Goal: Navigation & Orientation: Find specific page/section

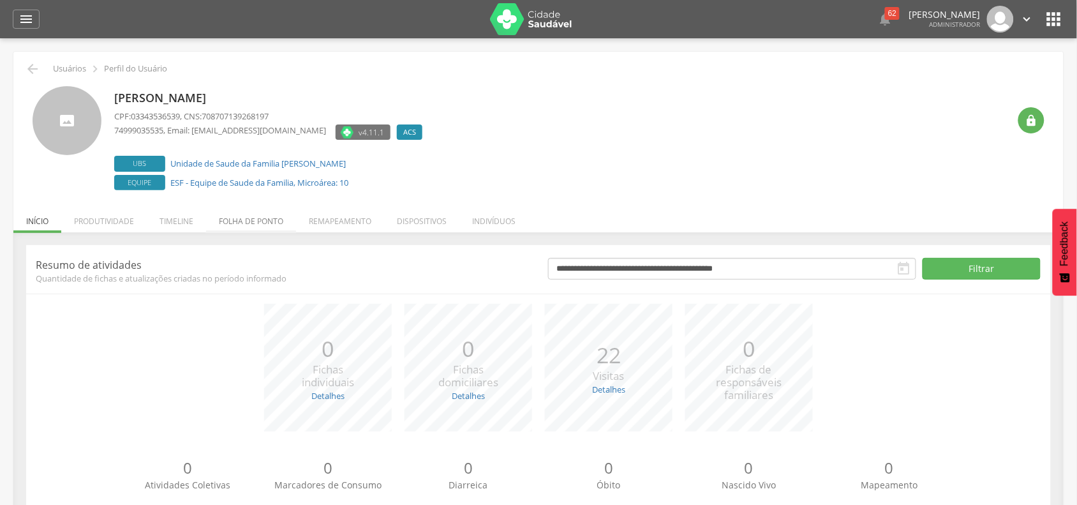
click at [244, 221] on li "Folha de ponto" at bounding box center [251, 218] width 90 height 30
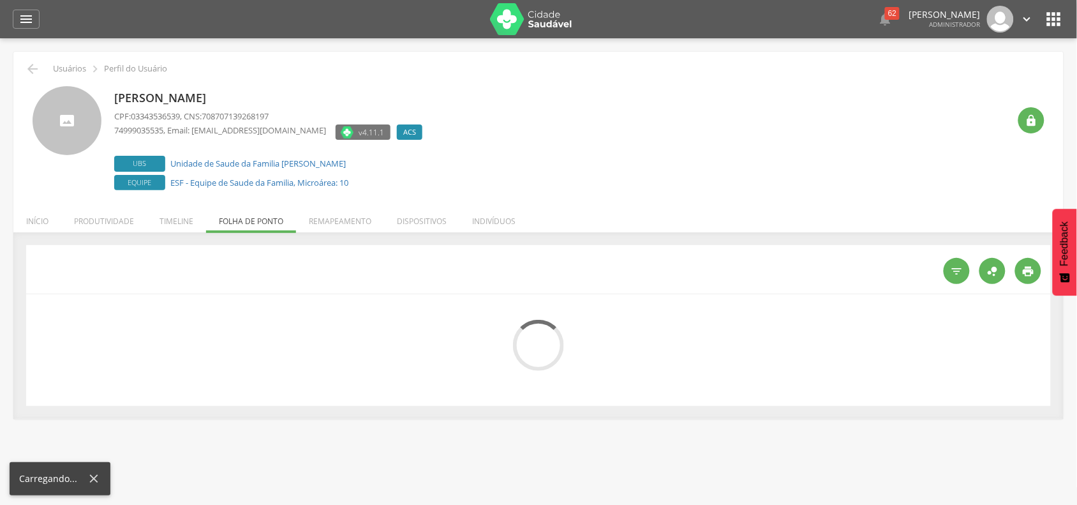
click at [132, 221] on li "Produtividade" at bounding box center [103, 218] width 85 height 30
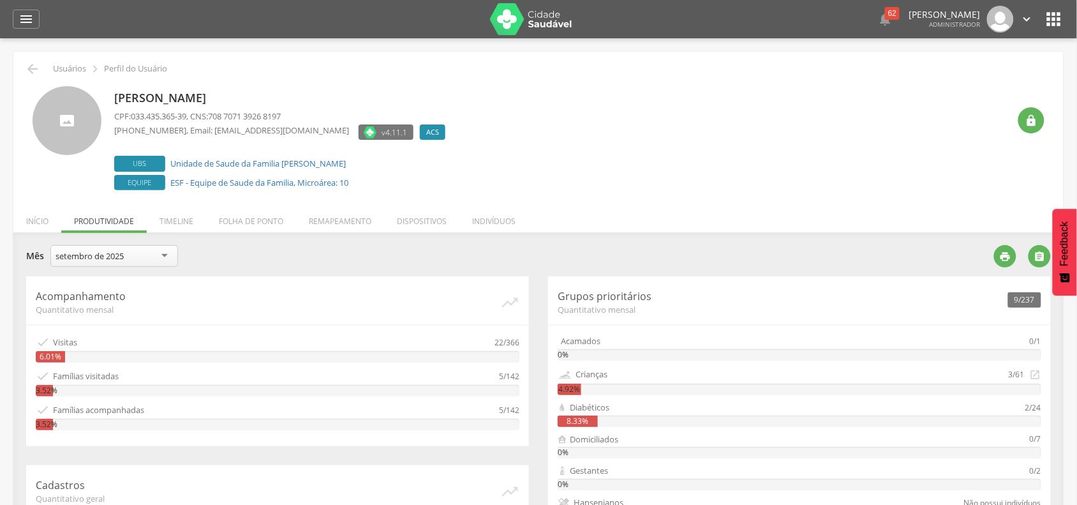
click at [112, 249] on div "setembro de 2025" at bounding box center [114, 256] width 128 height 22
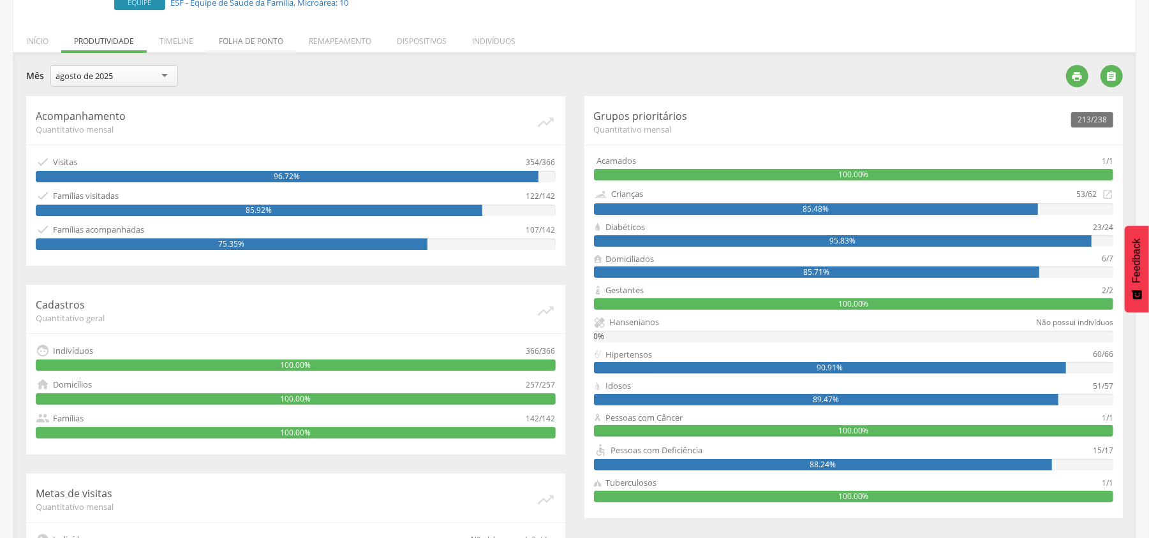
scroll to position [18, 0]
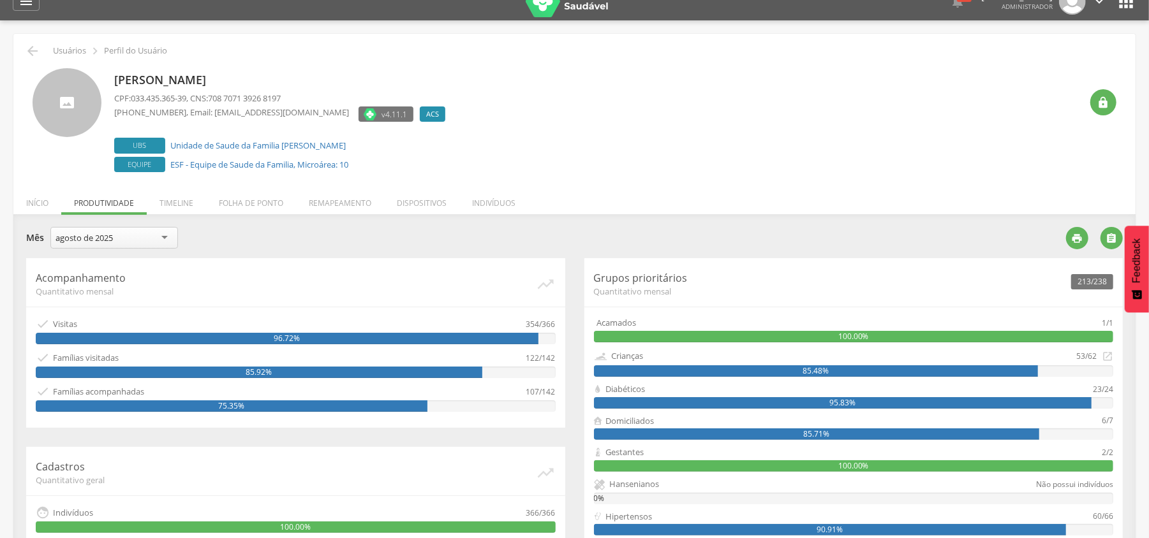
drag, startPoint x: 41, startPoint y: 205, endPoint x: 54, endPoint y: 209, distance: 13.9
click at [41, 205] on li "Início" at bounding box center [37, 200] width 48 height 30
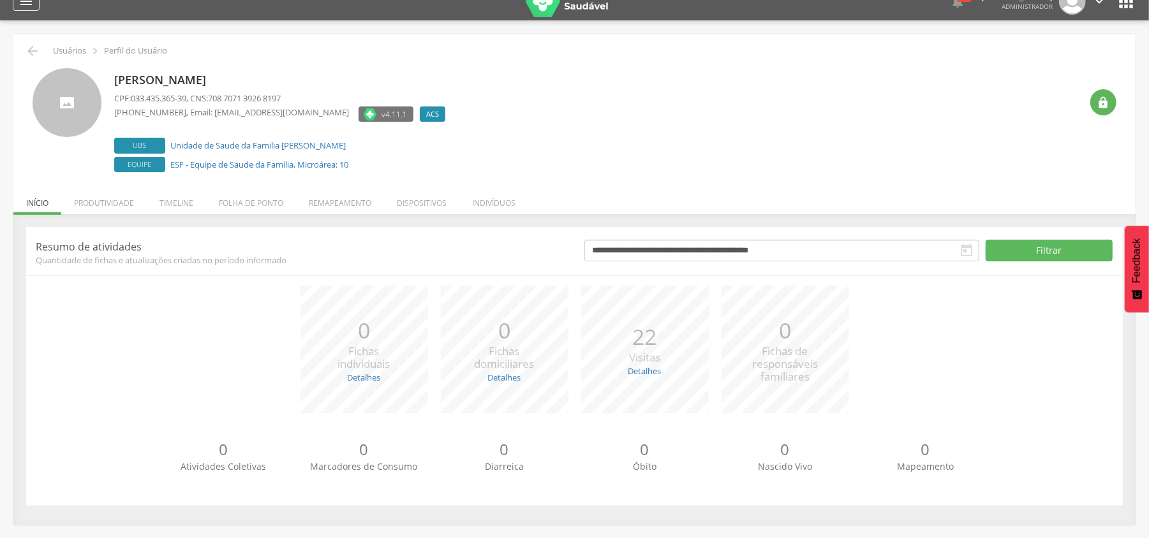
click at [24, 4] on icon "" at bounding box center [25, 1] width 15 height 15
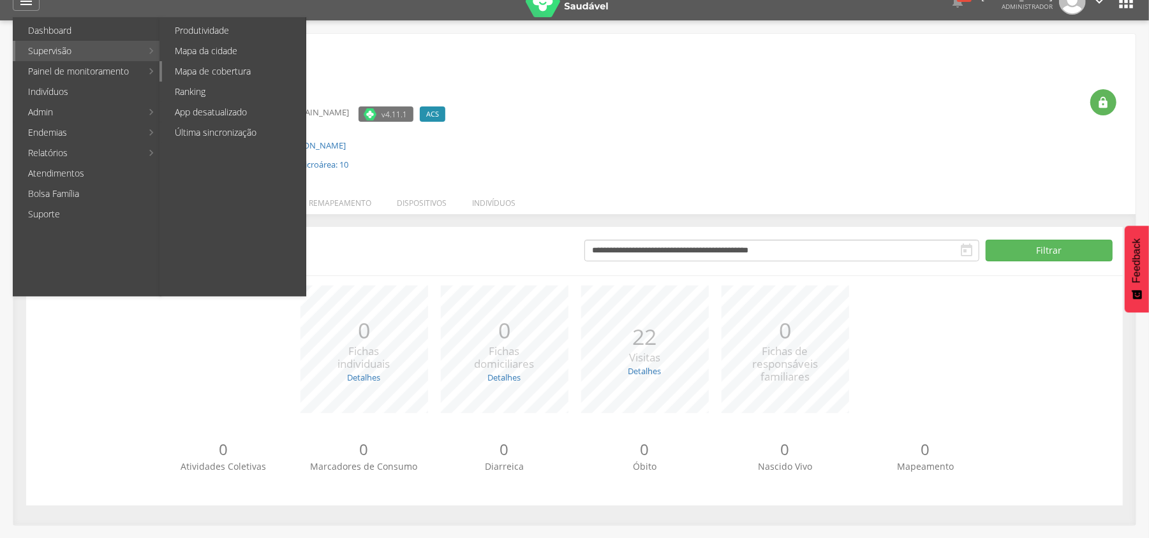
click at [212, 73] on link "Mapa de cobertura" at bounding box center [234, 71] width 144 height 20
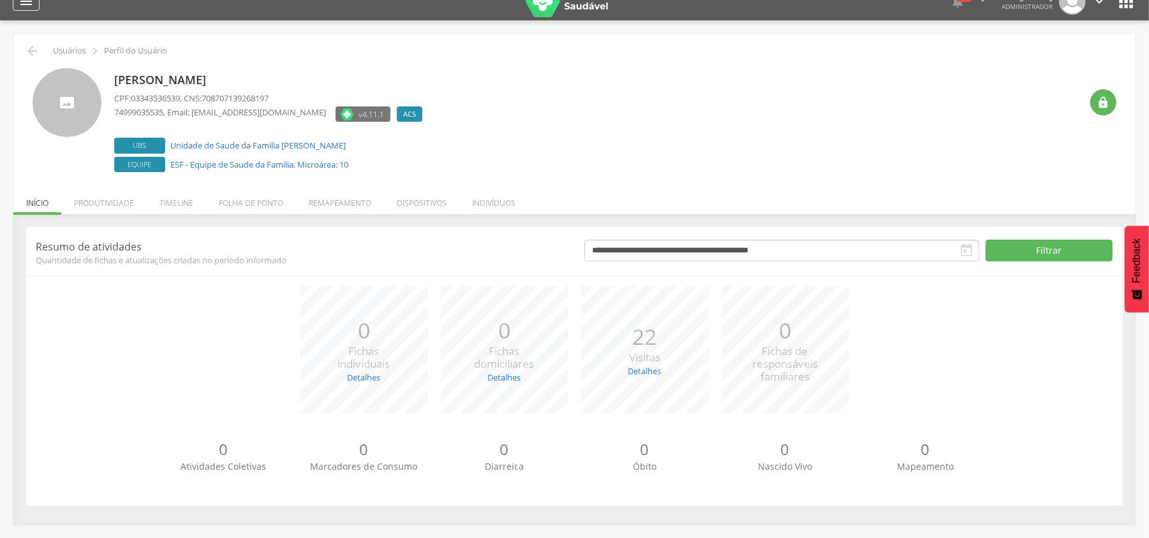
click at [26, 10] on div "" at bounding box center [26, 1] width 27 height 19
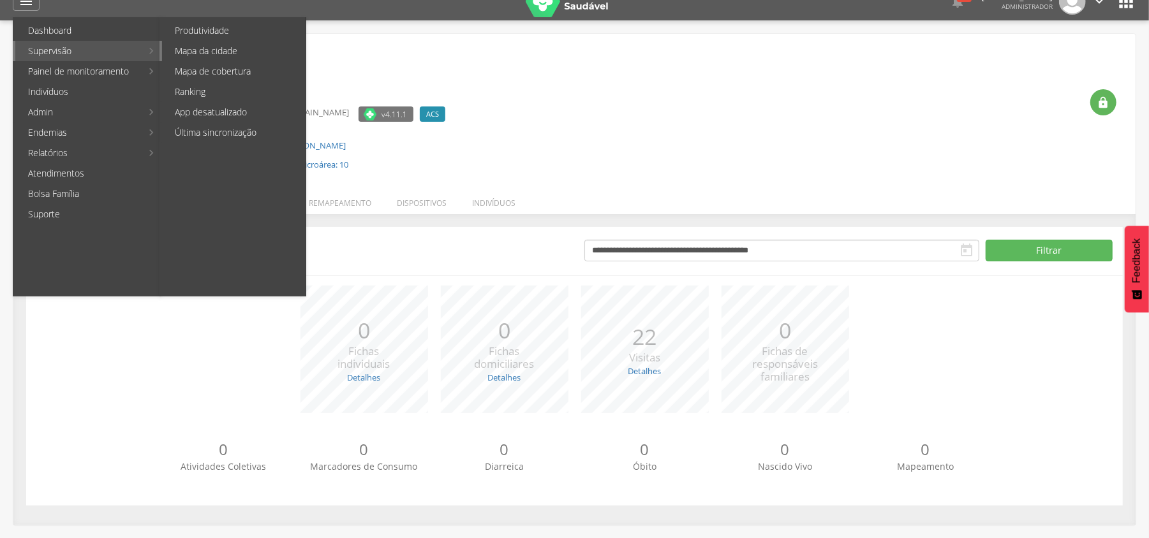
click at [225, 57] on link "Mapa da cidade" at bounding box center [234, 51] width 144 height 20
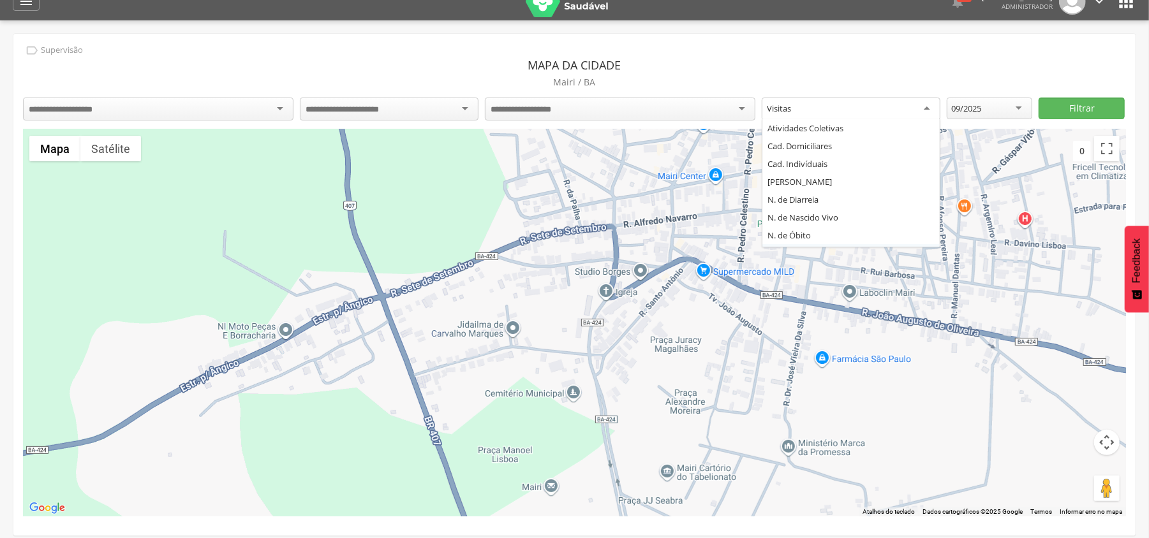
scroll to position [15, 0]
click at [812, 110] on div "Visitas" at bounding box center [851, 109] width 179 height 23
click at [198, 110] on div at bounding box center [158, 109] width 270 height 23
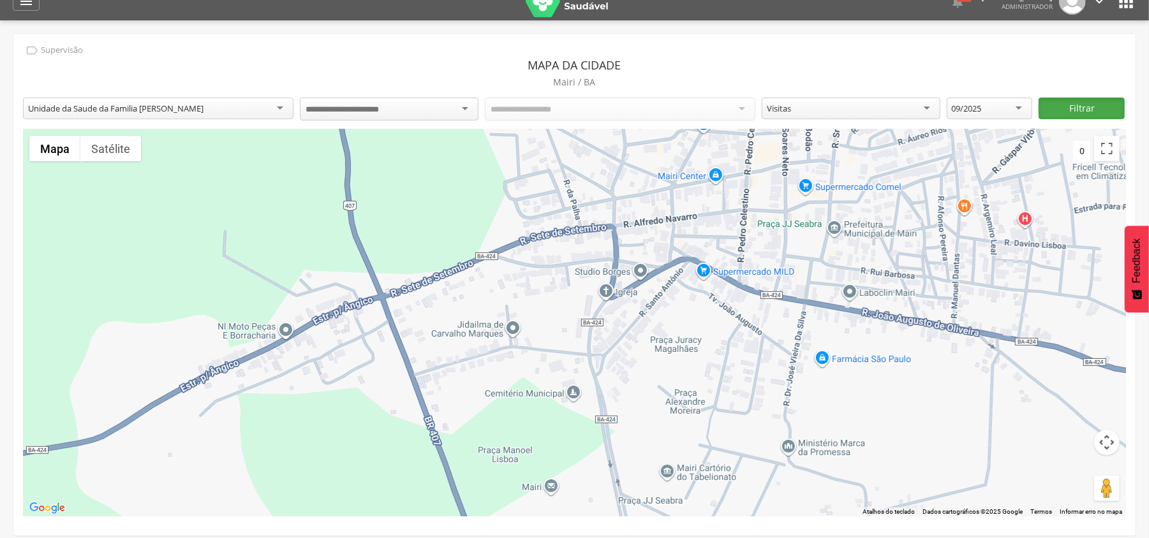
click at [1072, 111] on button "Filtrar" at bounding box center [1081, 109] width 86 height 22
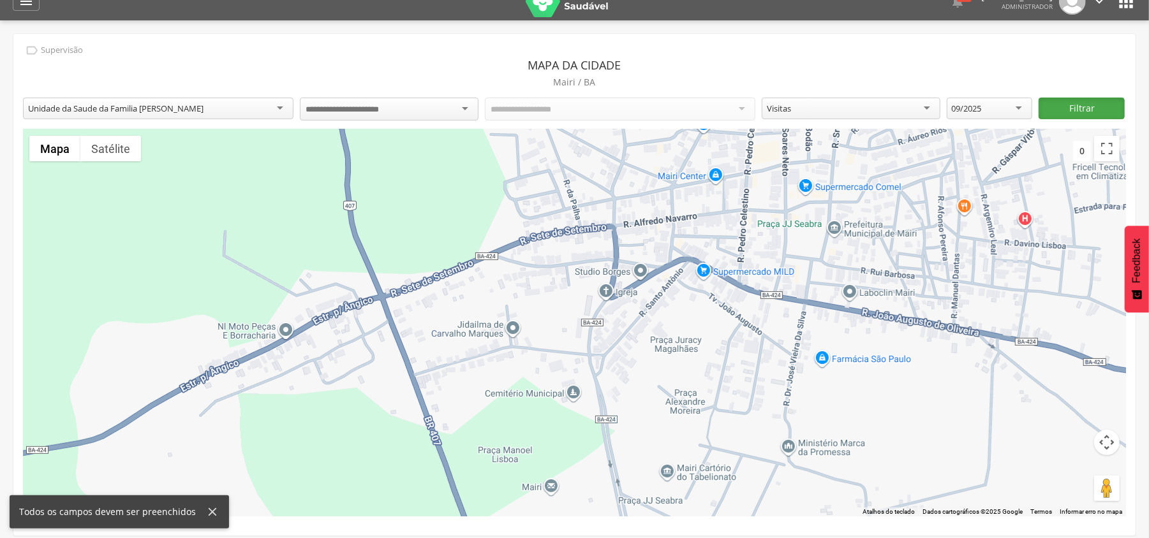
click at [1076, 107] on button "Filtrar" at bounding box center [1081, 109] width 86 height 22
click at [797, 114] on div "Visitas" at bounding box center [851, 109] width 179 height 22
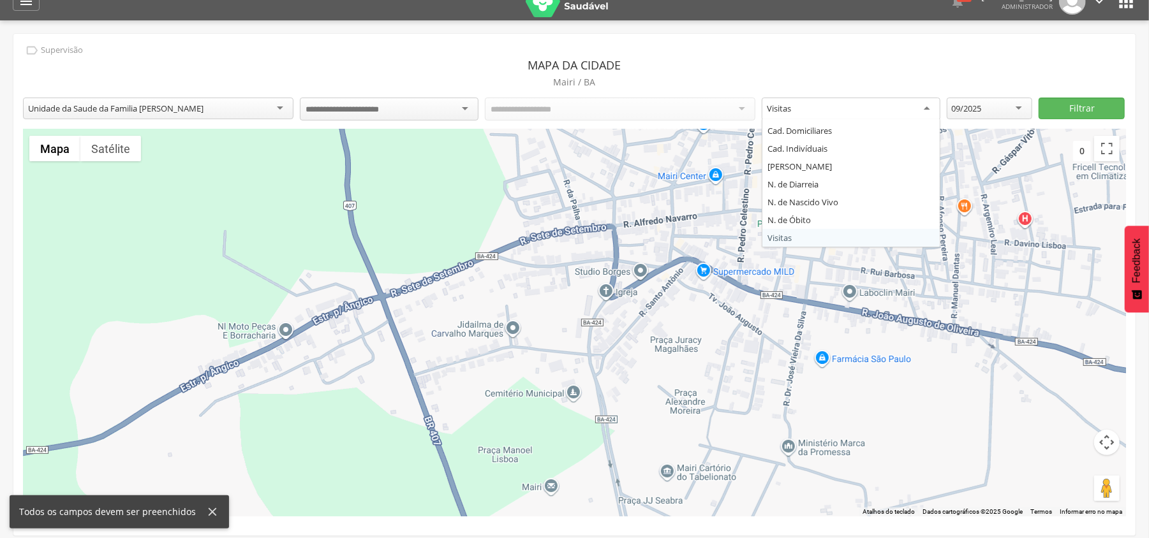
click at [387, 108] on input "select-one" at bounding box center [353, 109] width 94 height 11
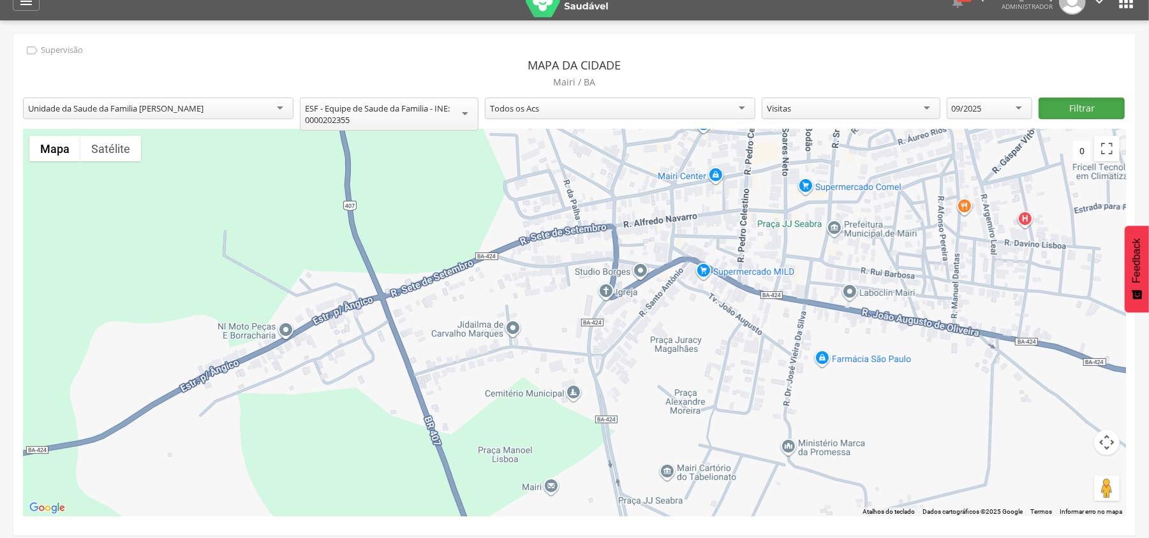
click at [1076, 116] on button "Filtrar" at bounding box center [1081, 109] width 86 height 22
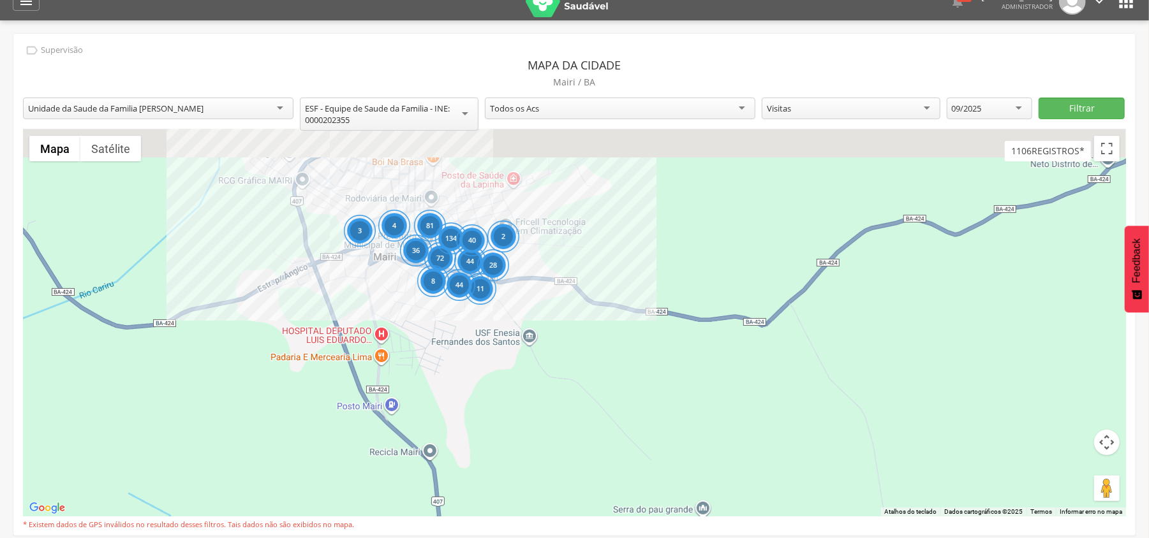
drag, startPoint x: 401, startPoint y: 235, endPoint x: 475, endPoint y: 351, distance: 137.7
click at [475, 351] on div "44 72 36 81 3 4 134 11 44 40 8 2 28" at bounding box center [574, 322] width 1103 height 387
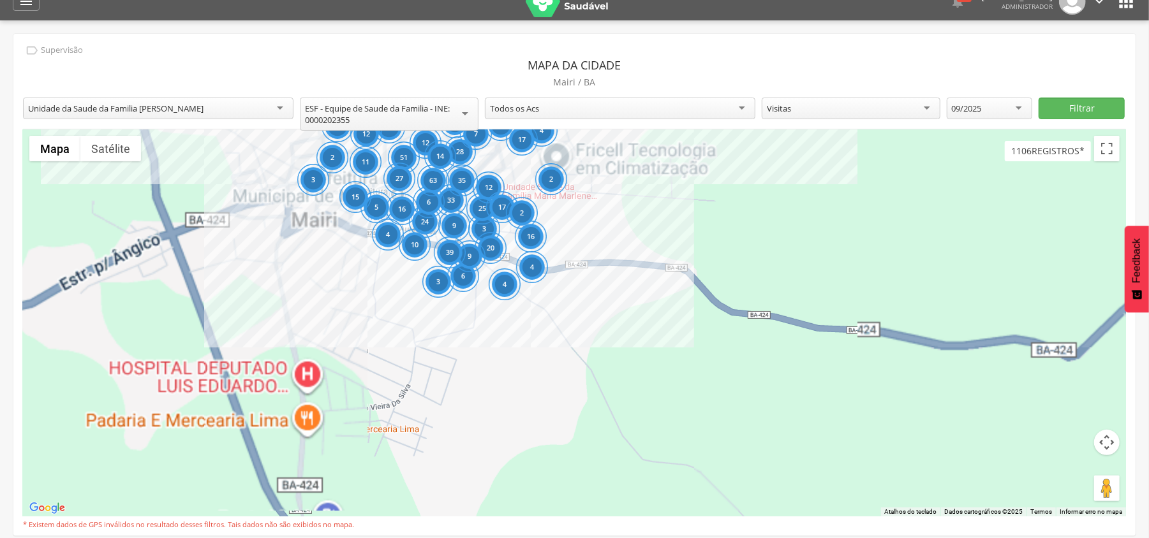
drag, startPoint x: 687, startPoint y: 287, endPoint x: 855, endPoint y: 411, distance: 209.4
click at [858, 417] on div "3 33 20 24 25 6 16 9 5 19 15 51 12 11 3 2 3 47 24 35 27 63 28 12 4 6 9 4 12 3 3…" at bounding box center [574, 322] width 1103 height 387
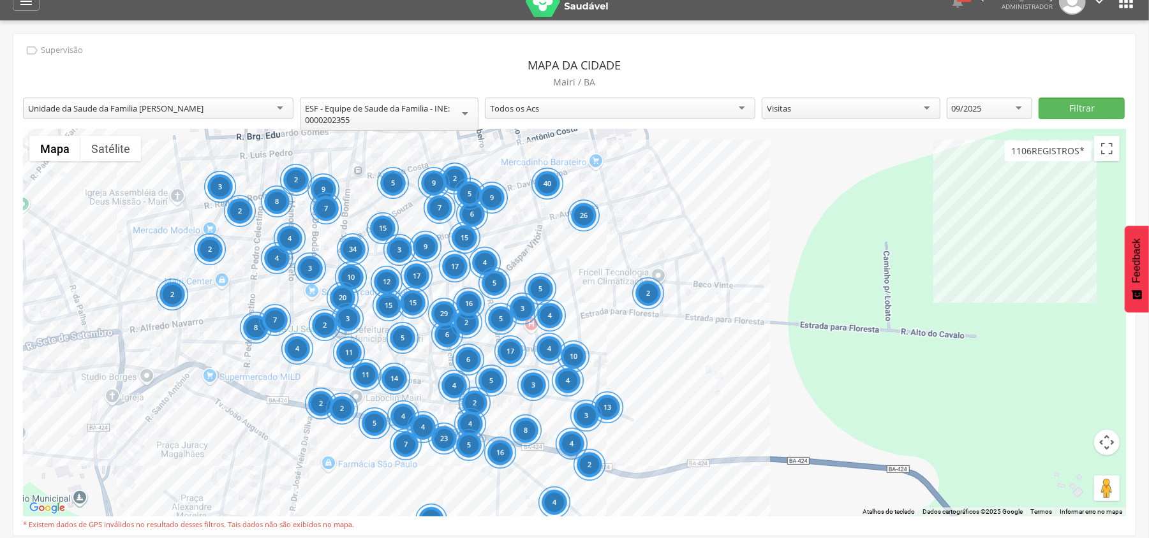
drag, startPoint x: 777, startPoint y: 371, endPoint x: 782, endPoint y: 443, distance: 72.3
click at [782, 443] on div "6 8 3 14 17 5 11 11 4 4 6 9 8 7 34 7 2 8 4 2 3 2 2 29 40 2 9 2 16 17 10 20 7 15…" at bounding box center [574, 322] width 1103 height 387
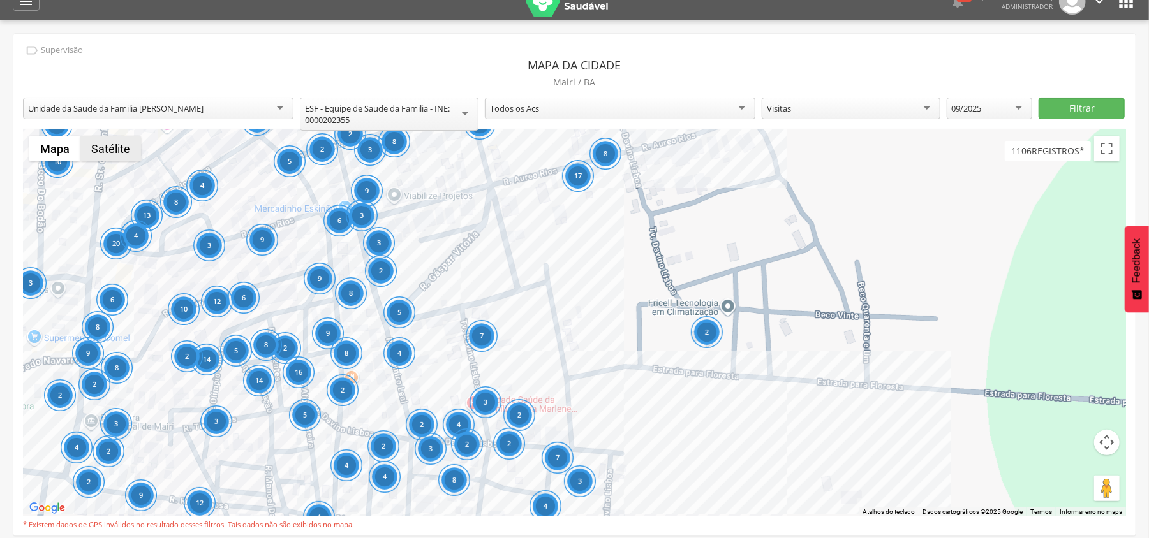
click at [105, 157] on button "Satélite" at bounding box center [110, 149] width 61 height 26
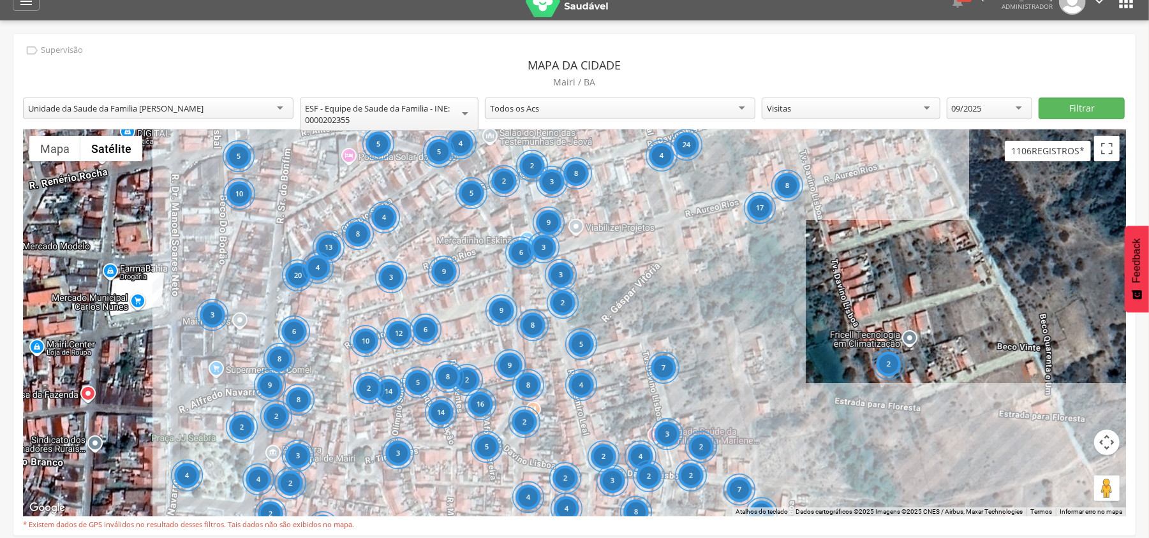
drag, startPoint x: 587, startPoint y: 291, endPoint x: 797, endPoint y: 318, distance: 211.6
click at [797, 318] on div "5 12 3 3 2 4 2 9 4 4 4 5 20 10 16 2 8 24 4 5 13 2 8 9 9 6 8 9 8 5 5 4 2 2 4 8 6…" at bounding box center [574, 322] width 1103 height 387
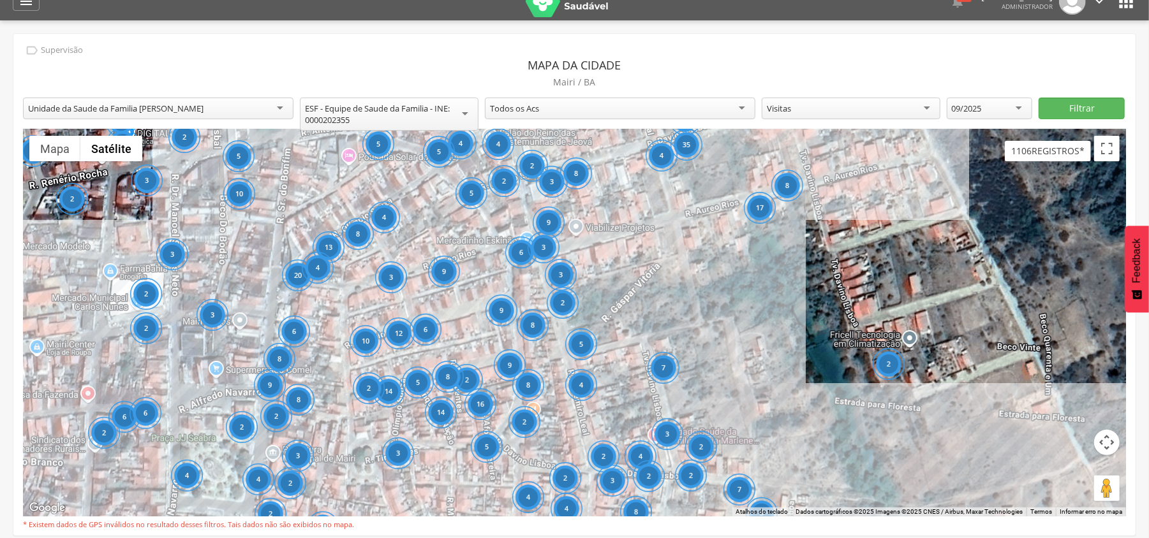
drag, startPoint x: 1137, startPoint y: 1, endPoint x: 654, endPoint y: 52, distance: 484.9
click at [654, 52] on div "**********" at bounding box center [574, 285] width 1122 height 502
